Goal: Check status: Check status

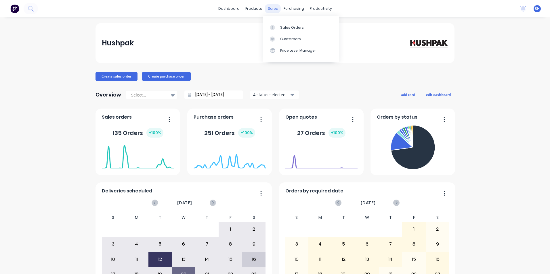
click at [273, 10] on div "sales" at bounding box center [273, 8] width 16 height 9
click at [289, 28] on div "Sales Orders" at bounding box center [292, 27] width 24 height 5
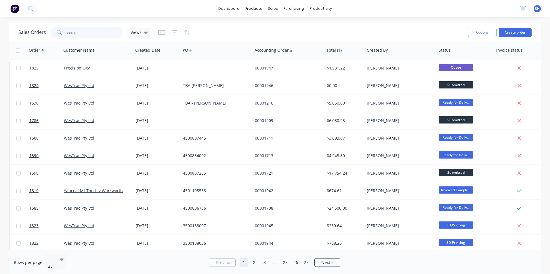
click at [93, 33] on input "text" at bounding box center [95, 32] width 56 height 11
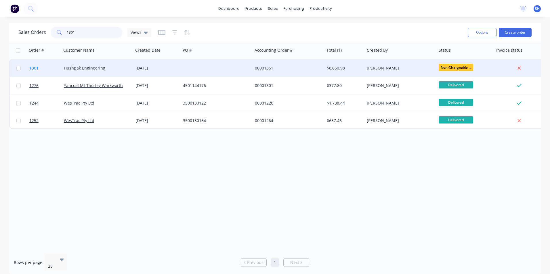
type input "1301"
click at [32, 70] on span "1301" at bounding box center [33, 68] width 9 height 6
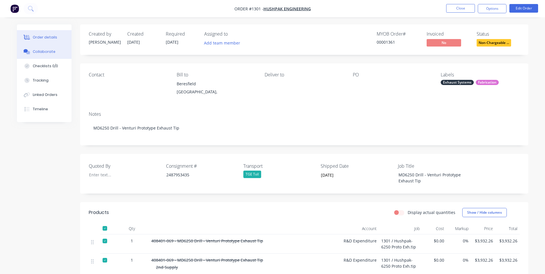
click at [45, 53] on div "Collaborate" at bounding box center [44, 51] width 23 height 5
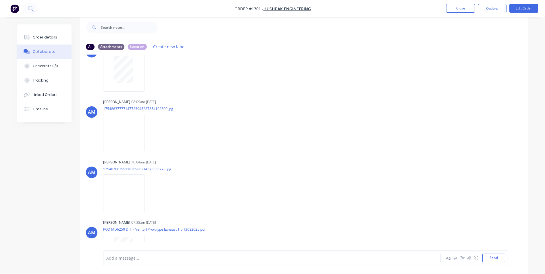
scroll to position [180, 0]
